Goal: Task Accomplishment & Management: Manage account settings

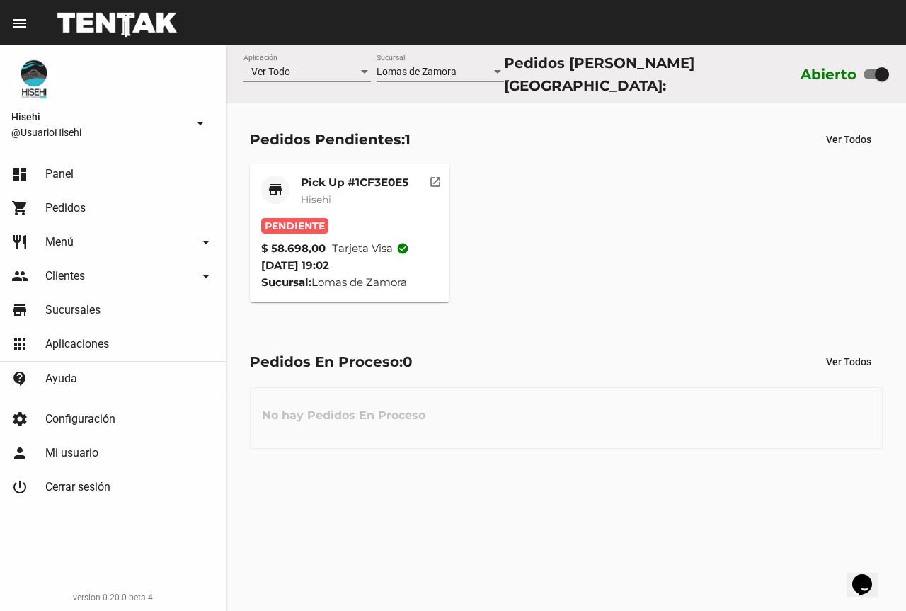
click at [329, 213] on div "Pick Up #1CF3E0E5 Hisehi" at bounding box center [355, 197] width 108 height 42
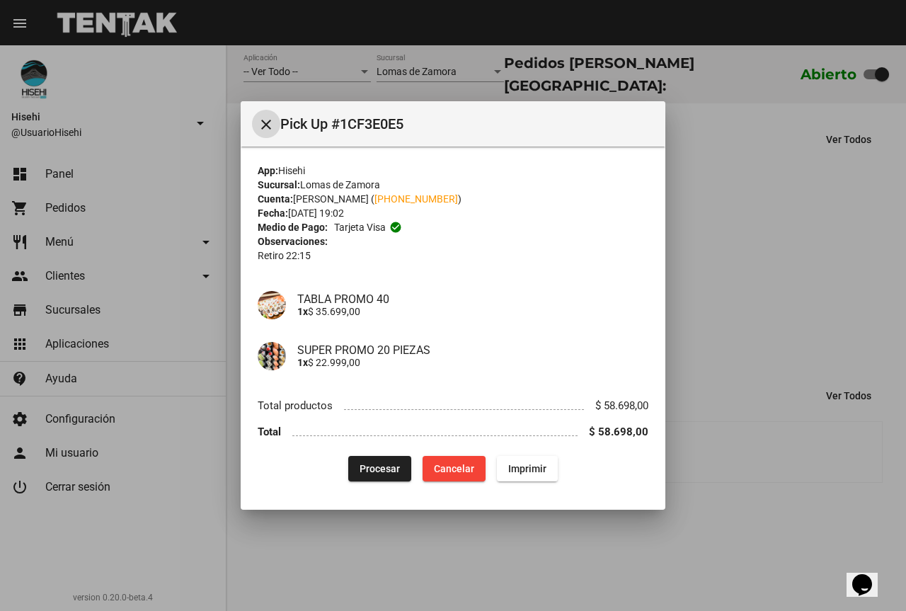
click at [387, 469] on span "Procesar" at bounding box center [380, 468] width 40 height 11
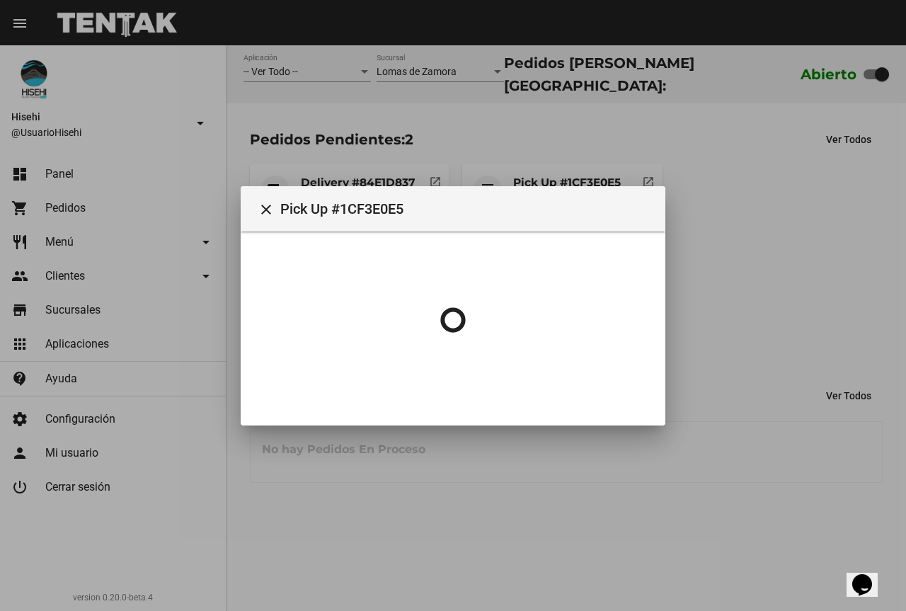
click at [737, 222] on div at bounding box center [453, 305] width 906 height 611
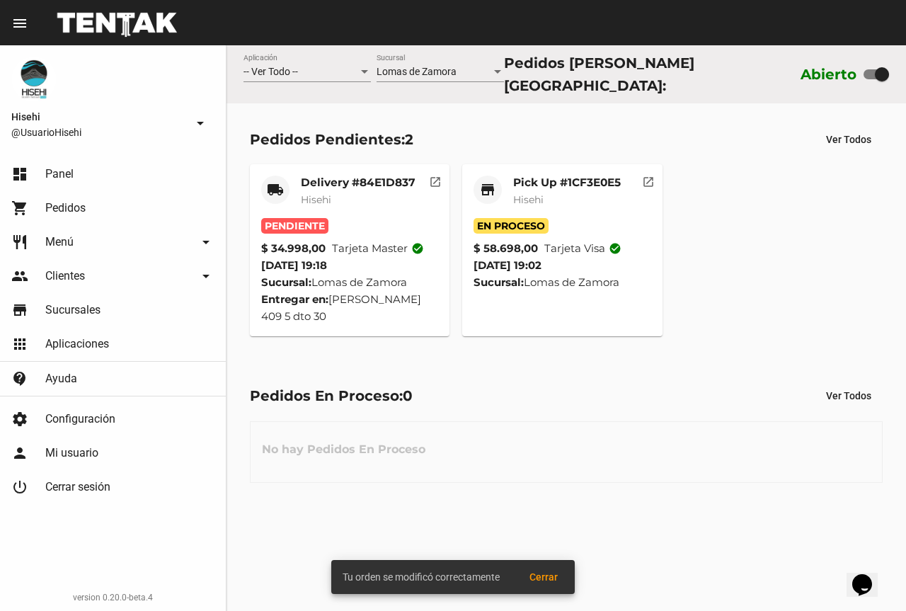
click at [385, 228] on div "Pendiente" at bounding box center [350, 226] width 178 height 16
click at [377, 179] on mat-card-title "Delivery #84E1D837" at bounding box center [358, 183] width 115 height 14
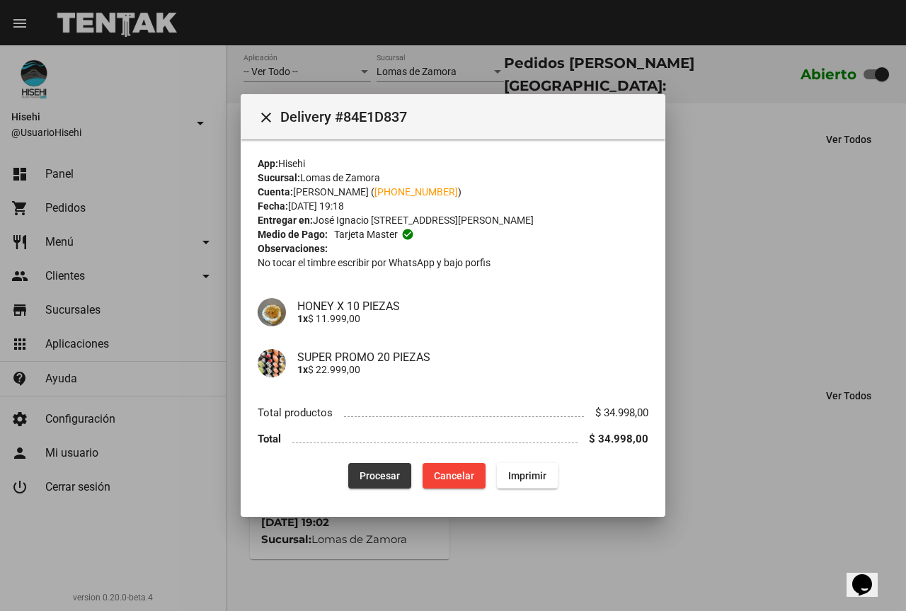
click at [395, 467] on button "Procesar" at bounding box center [379, 475] width 63 height 25
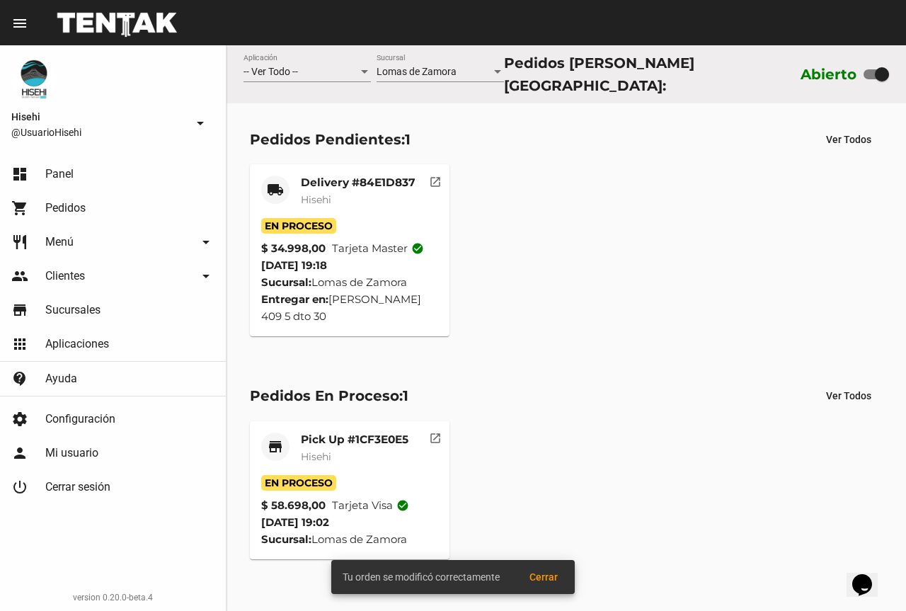
click at [353, 208] on div "Delivery #84E1D837 Hisehi" at bounding box center [358, 197] width 115 height 42
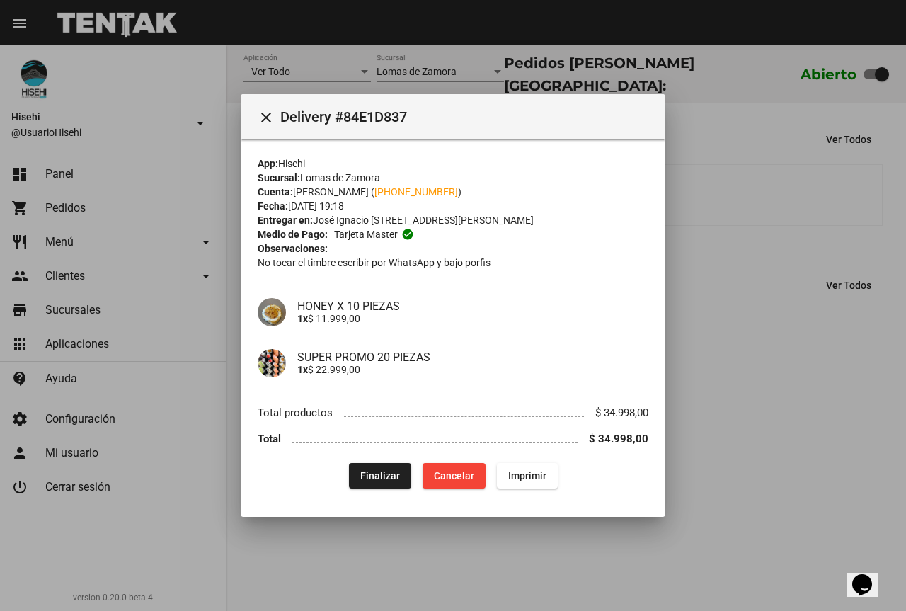
click at [735, 254] on div at bounding box center [453, 305] width 906 height 611
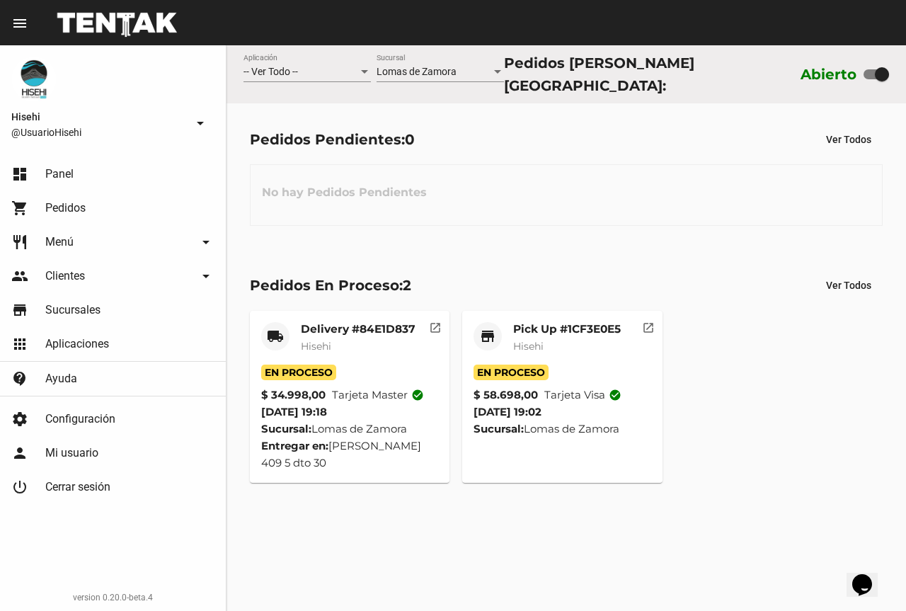
click at [355, 350] on div "Delivery #84E1D837 Hisehi" at bounding box center [358, 343] width 115 height 42
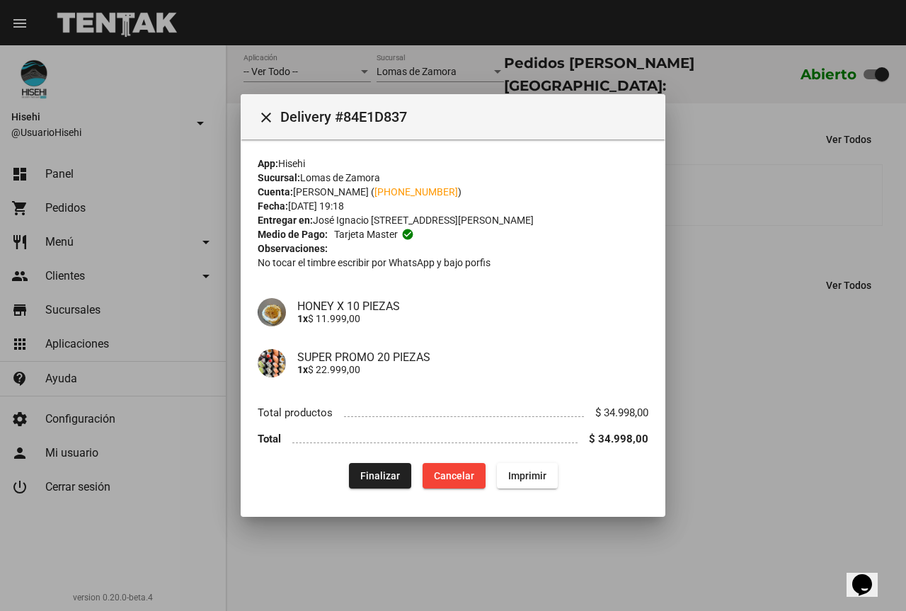
click at [226, 256] on div at bounding box center [453, 305] width 906 height 611
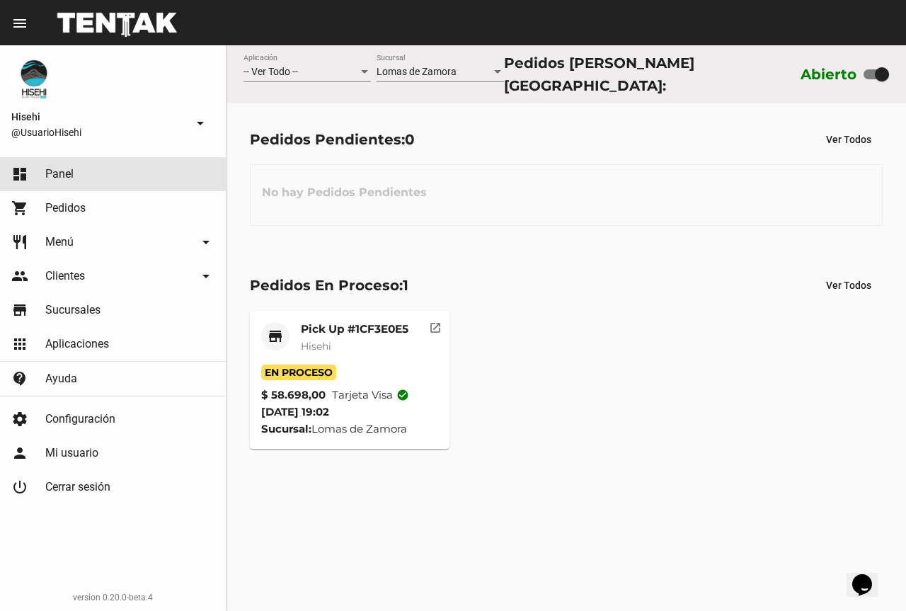
click at [86, 175] on link "dashboard Panel" at bounding box center [113, 174] width 226 height 34
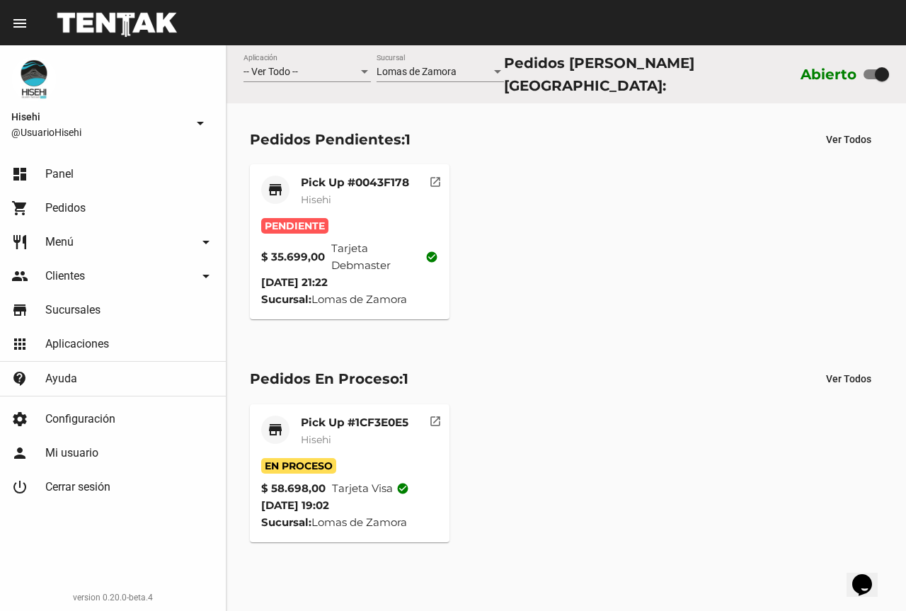
click at [318, 219] on span "Pendiente" at bounding box center [294, 226] width 67 height 16
click at [332, 192] on mat-card-subtitle "Hisehi" at bounding box center [355, 199] width 108 height 14
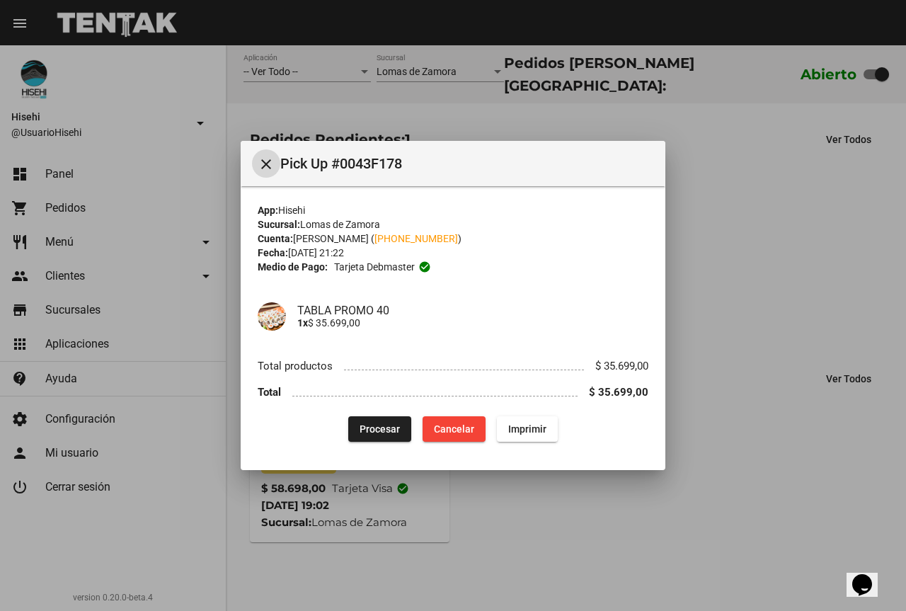
click at [384, 433] on span "Procesar" at bounding box center [380, 428] width 40 height 11
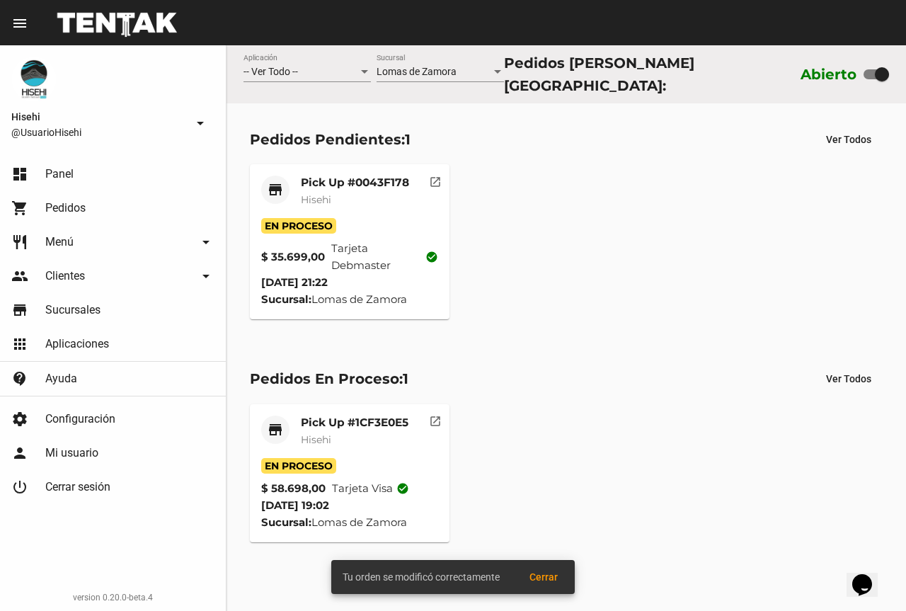
click at [478, 163] on div "close Pick Up #0043F178 App: Hisehi Sucursal: Lomas de Zamora Cuenta: Vanina Pi…" at bounding box center [453, 305] width 906 height 611
click at [359, 204] on div "Pick Up #0043F178 Hisehi" at bounding box center [355, 197] width 108 height 42
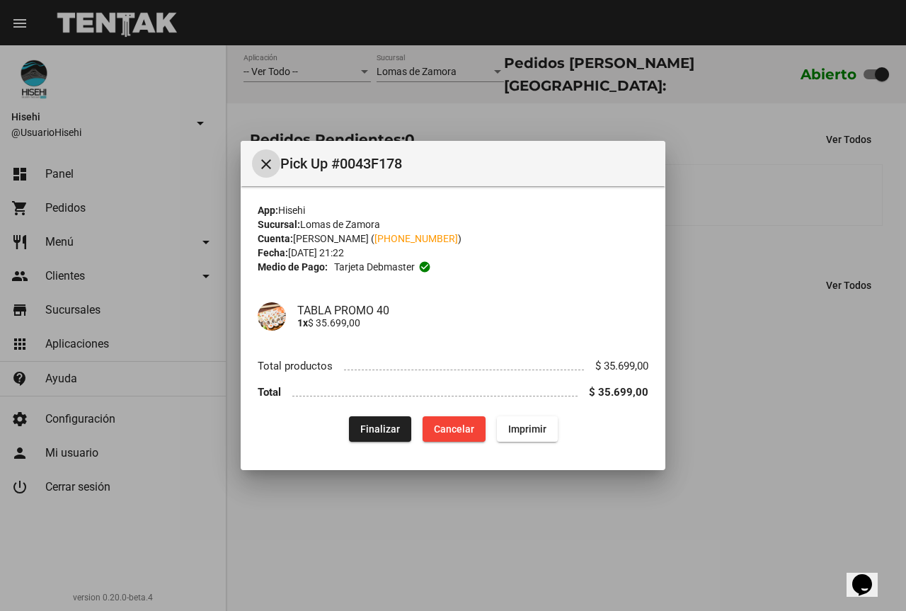
click at [352, 90] on div at bounding box center [453, 305] width 906 height 611
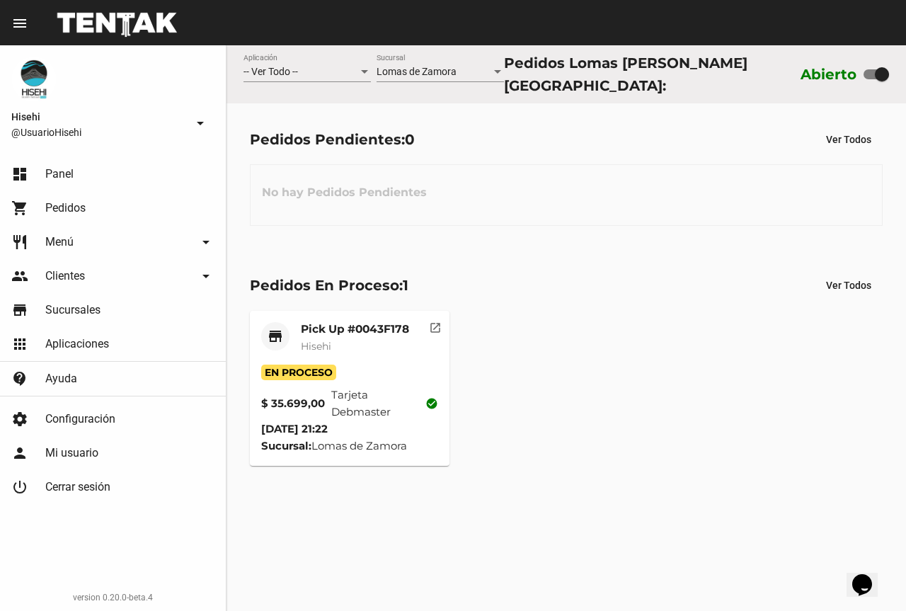
click at [349, 340] on mat-card-subtitle "Hisehi" at bounding box center [355, 346] width 108 height 14
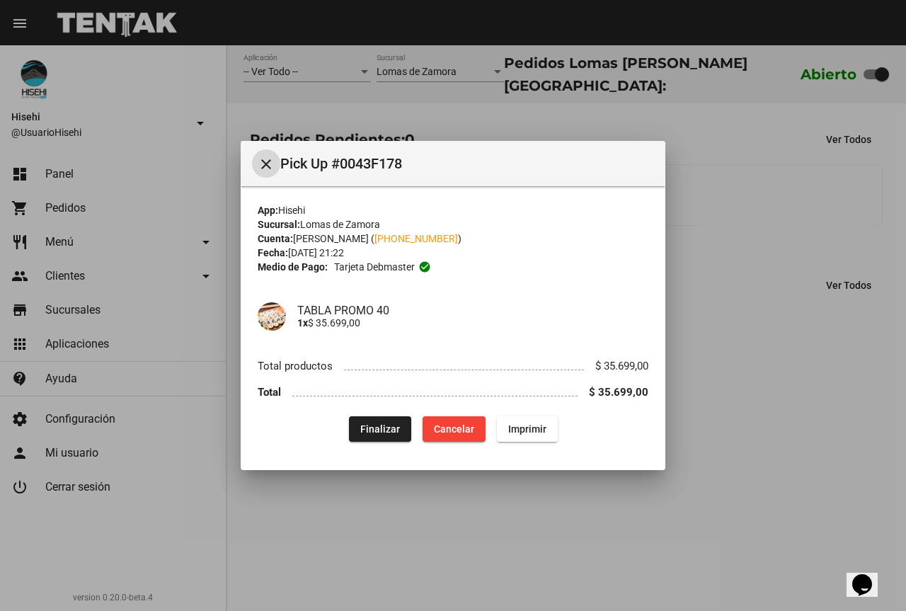
click at [383, 423] on span "Finalizar" at bounding box center [380, 428] width 40 height 11
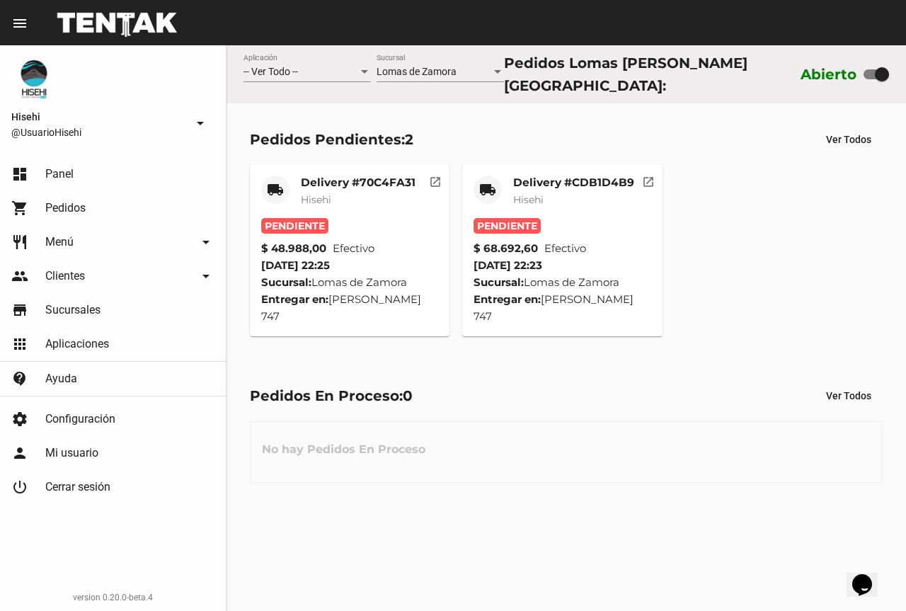
click at [541, 202] on mat-card-subtitle "Hisehi" at bounding box center [573, 199] width 121 height 14
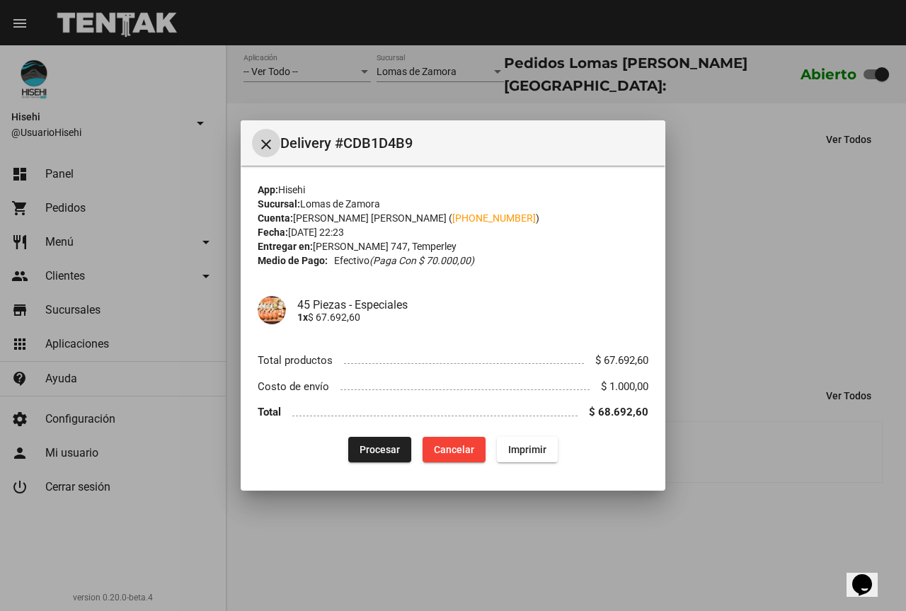
click at [724, 248] on div at bounding box center [453, 305] width 906 height 611
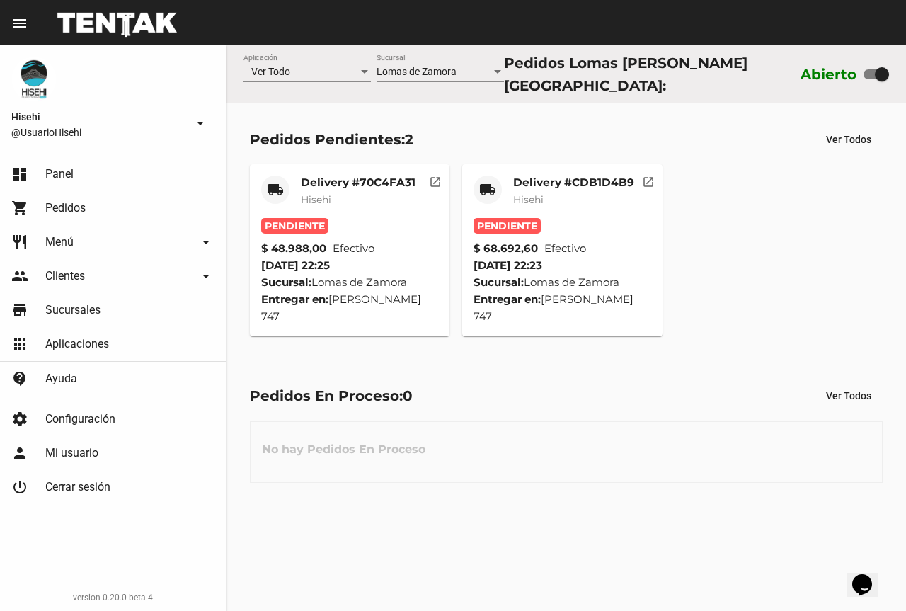
click at [565, 196] on mat-card-subtitle "Hisehi" at bounding box center [573, 199] width 121 height 14
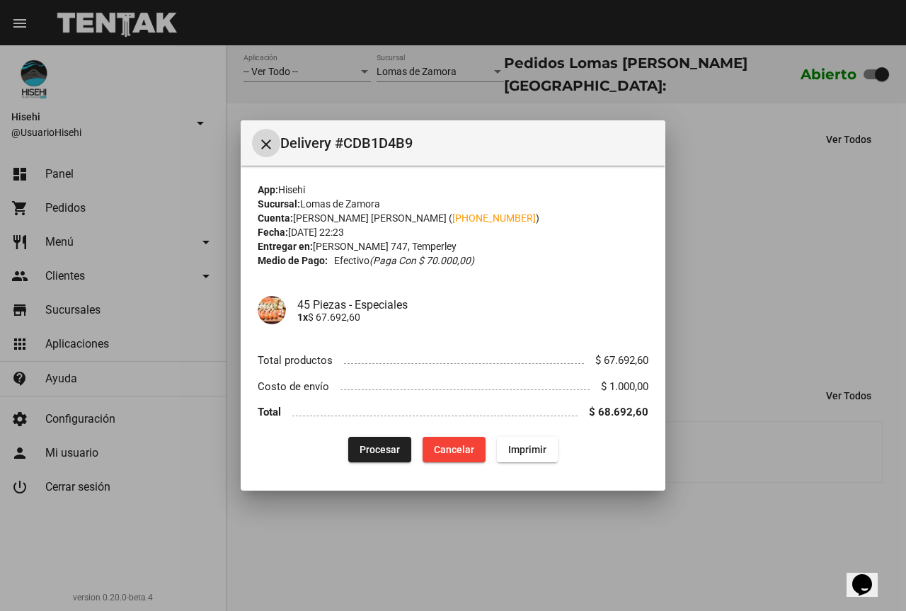
click at [752, 244] on div at bounding box center [453, 305] width 906 height 611
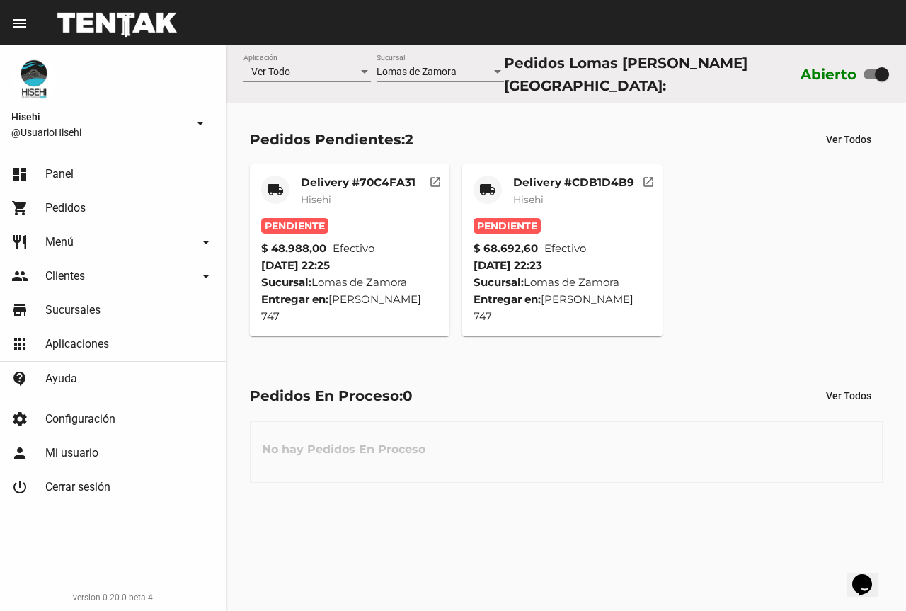
click at [384, 192] on mat-card-subtitle "Hisehi" at bounding box center [358, 199] width 115 height 14
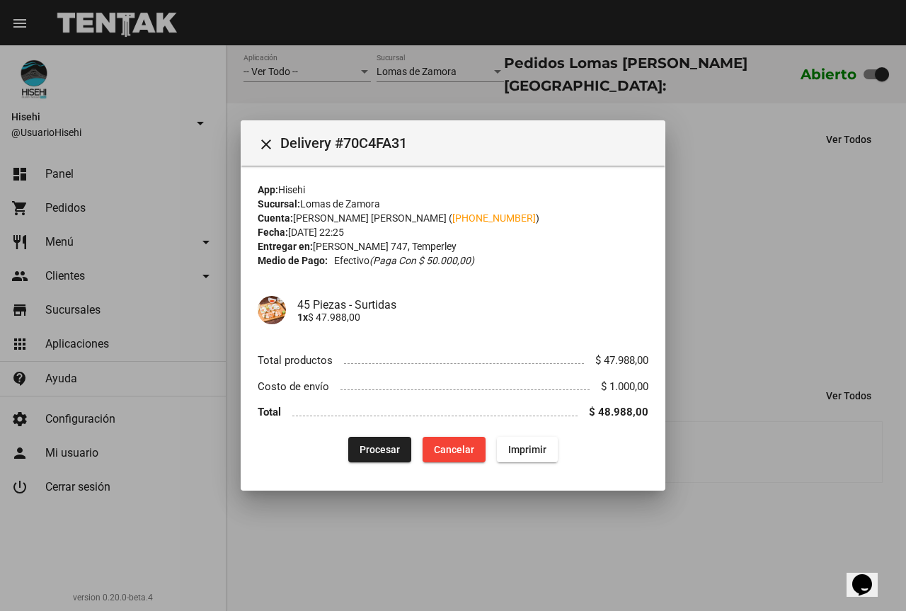
click at [732, 239] on div at bounding box center [453, 305] width 906 height 611
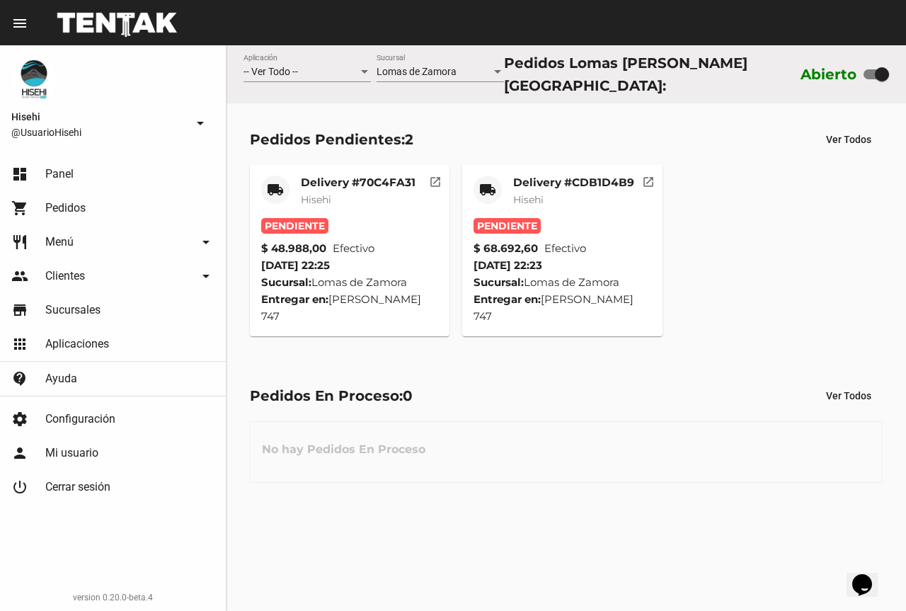
click at [562, 201] on mat-card-subtitle "Hisehi" at bounding box center [573, 199] width 121 height 14
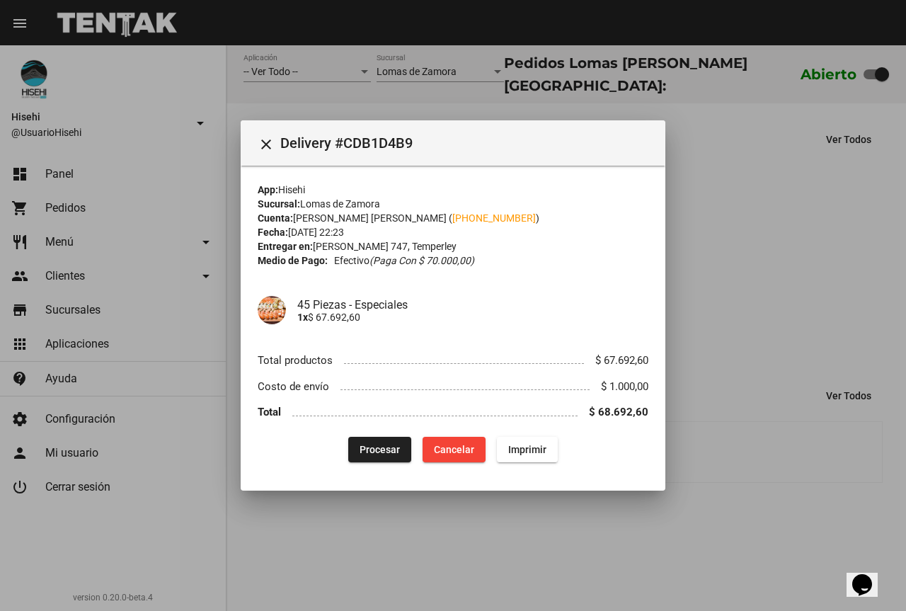
click at [696, 252] on div at bounding box center [453, 305] width 906 height 611
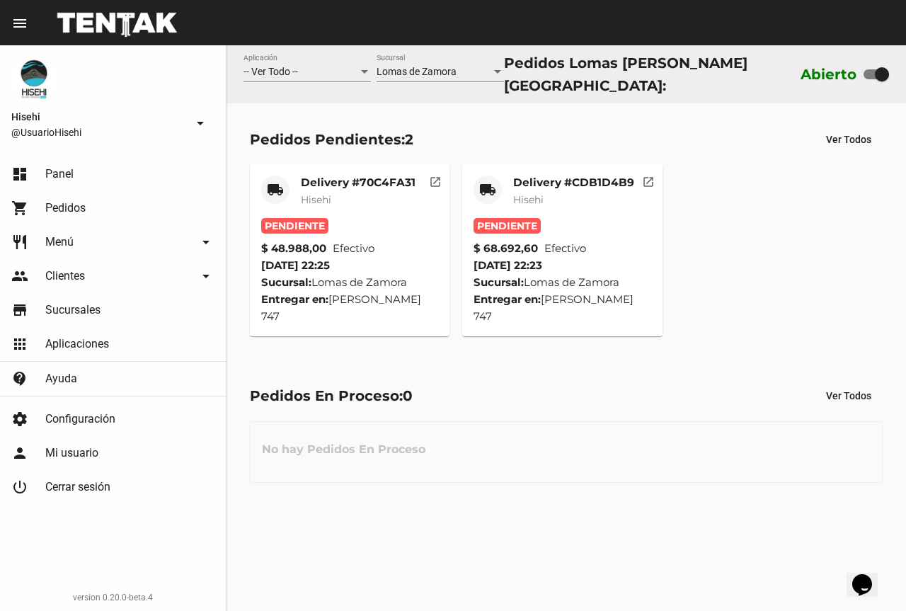
click at [359, 204] on div "Delivery #70C4FA31 Hisehi" at bounding box center [358, 197] width 115 height 42
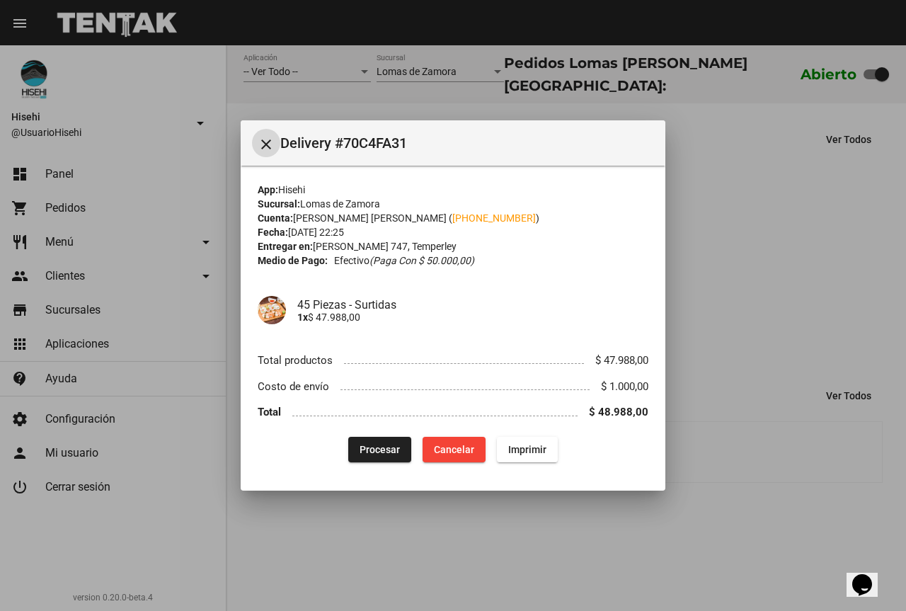
click at [710, 204] on div at bounding box center [453, 305] width 906 height 611
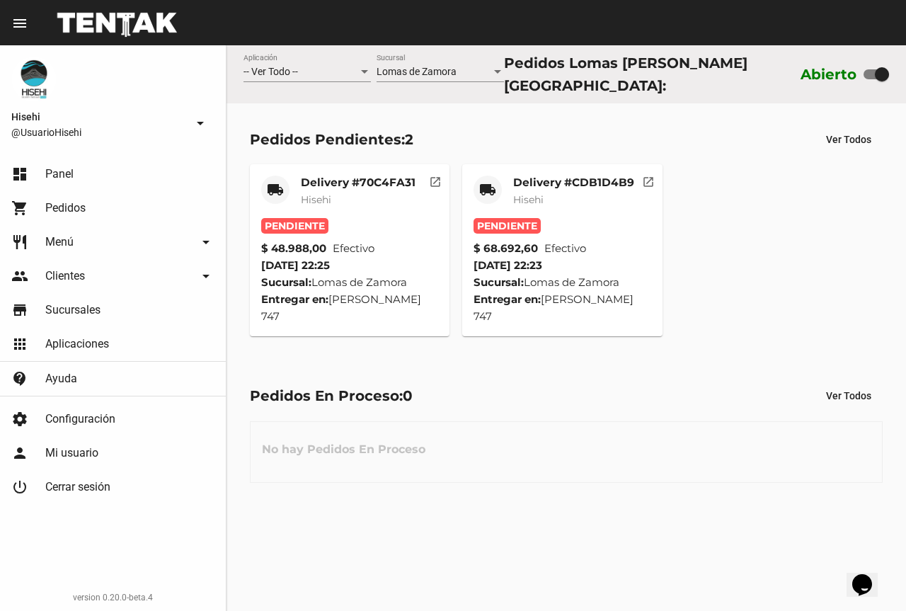
click at [561, 192] on mat-card-subtitle "Hisehi" at bounding box center [573, 199] width 121 height 14
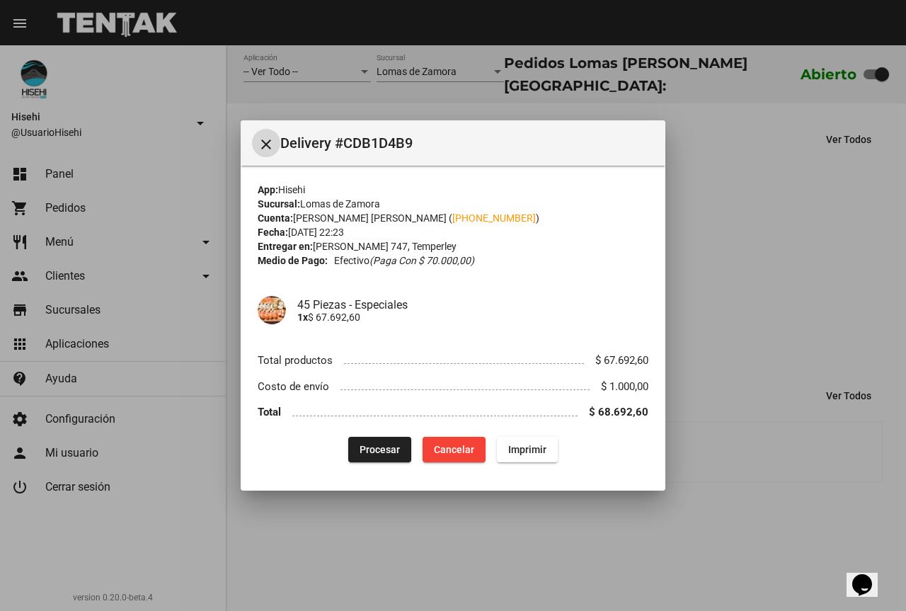
click at [447, 454] on span "Cancelar" at bounding box center [454, 449] width 40 height 11
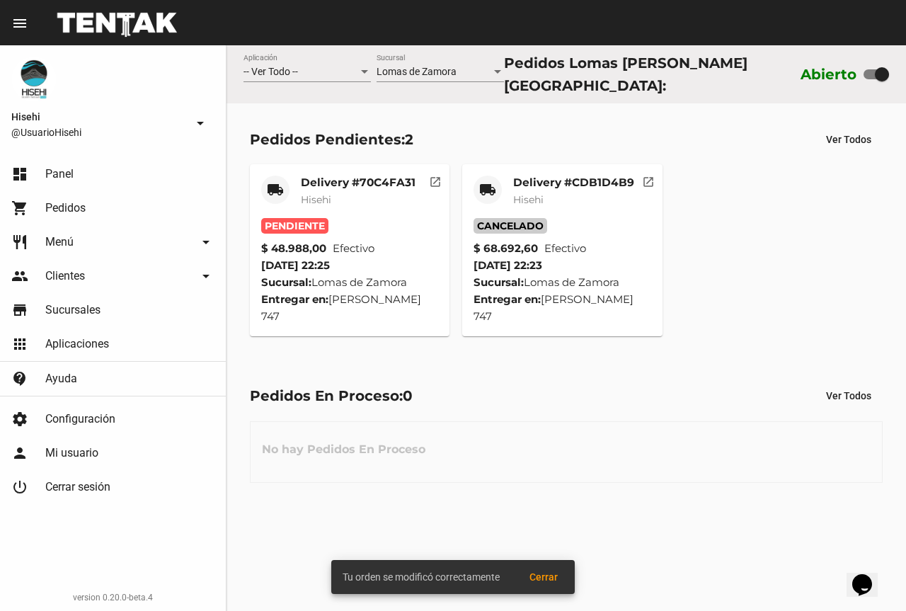
click at [362, 209] on div "Delivery #70C4FA31 Hisehi" at bounding box center [358, 197] width 115 height 42
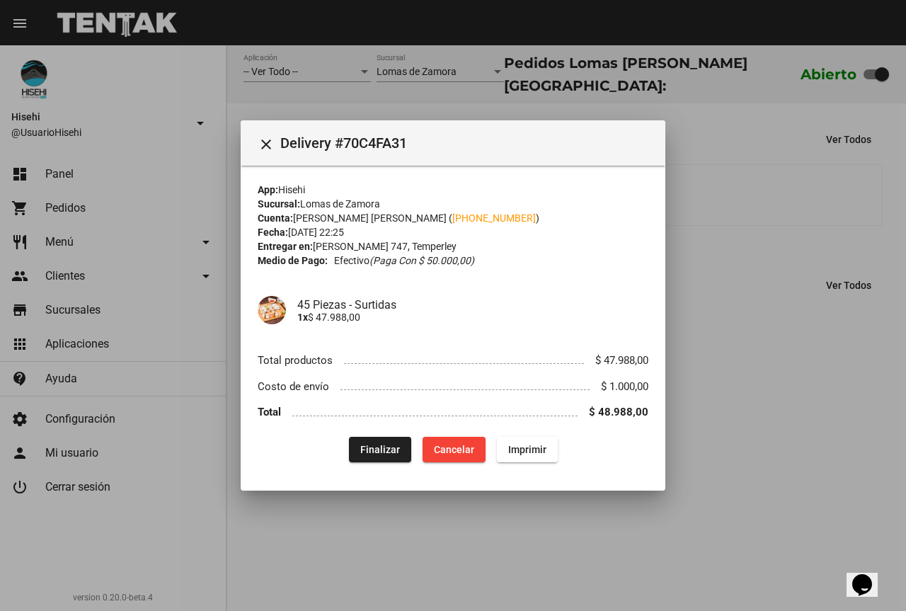
click at [603, 558] on div at bounding box center [453, 305] width 906 height 611
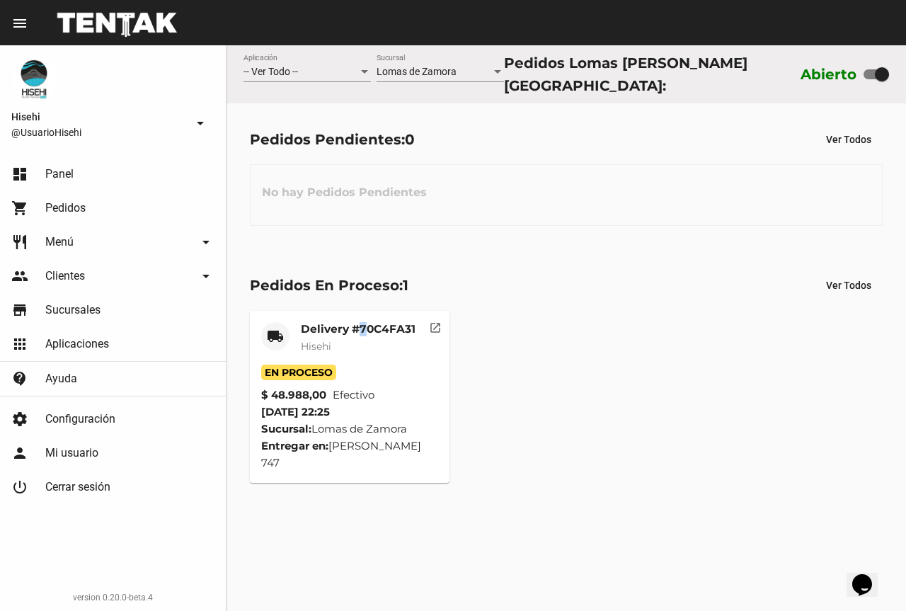
click at [361, 328] on mat-card-title "Delivery #70C4FA31" at bounding box center [358, 329] width 115 height 14
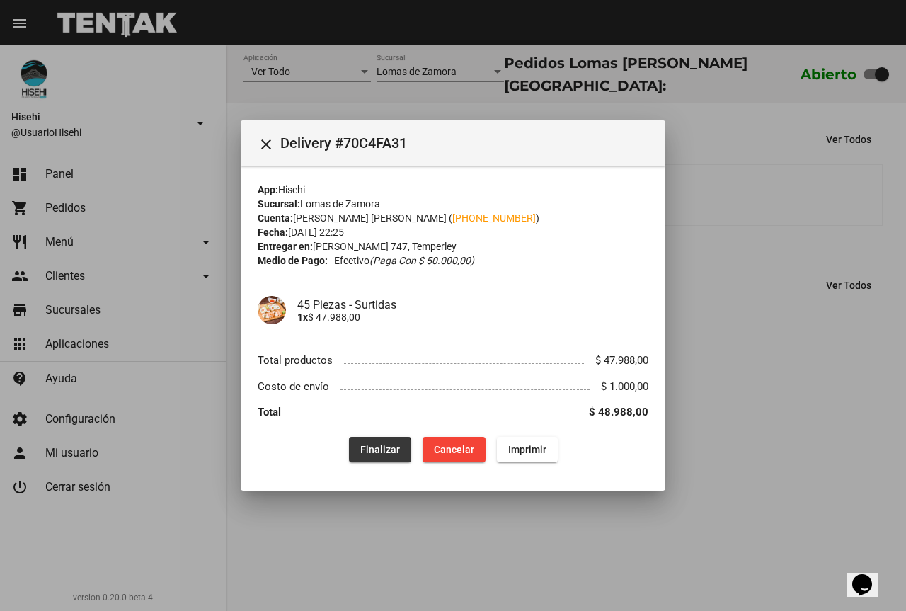
click at [376, 451] on span "Finalizar" at bounding box center [380, 449] width 40 height 11
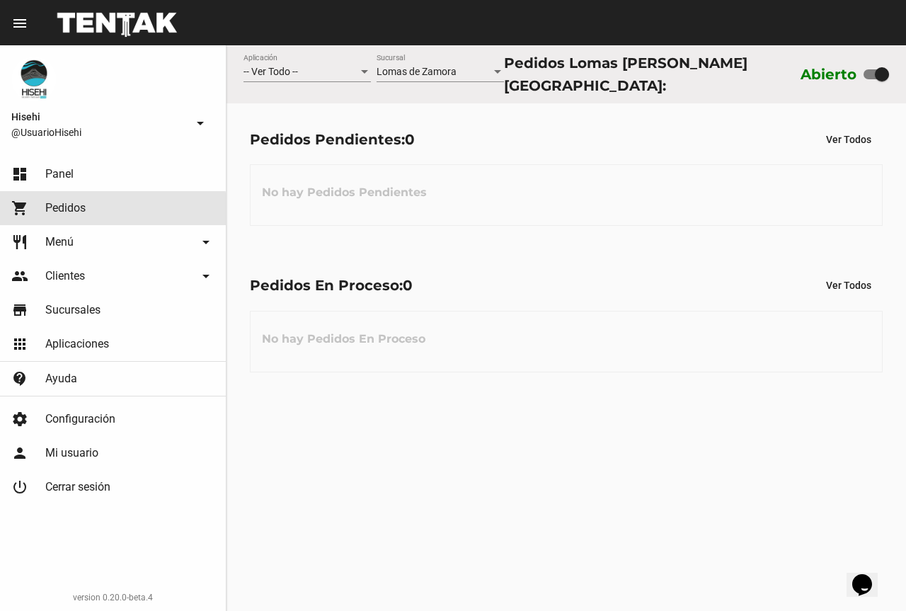
click at [54, 215] on link "shopping_cart Pedidos" at bounding box center [113, 208] width 226 height 34
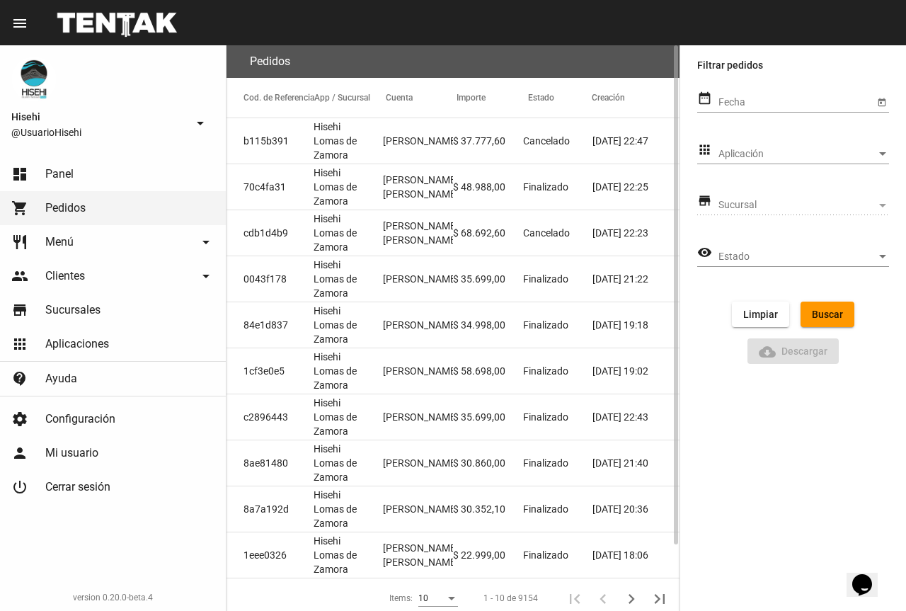
click at [417, 149] on mat-cell "[PERSON_NAME]" at bounding box center [418, 140] width 70 height 45
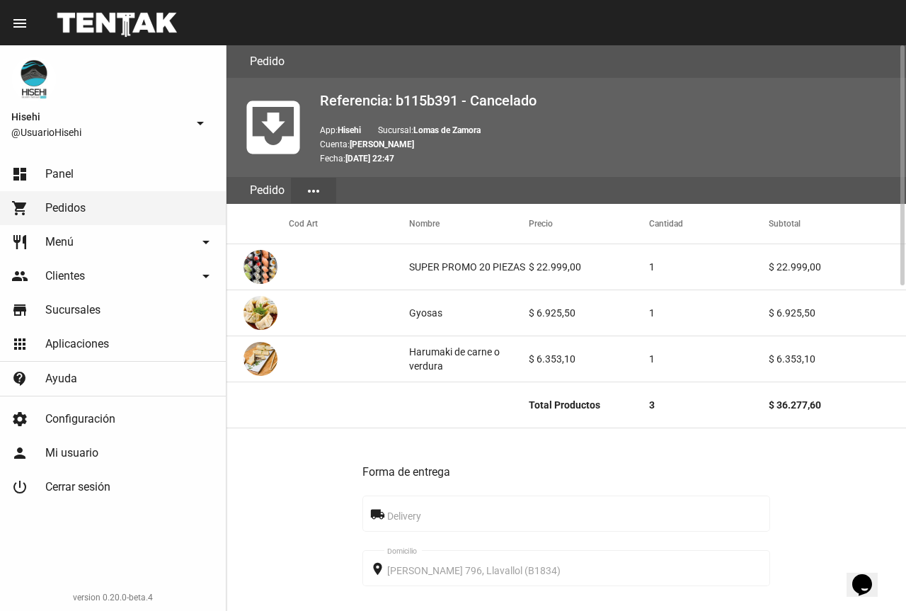
click at [59, 176] on span "Panel" at bounding box center [59, 174] width 28 height 14
